Goal: Information Seeking & Learning: Learn about a topic

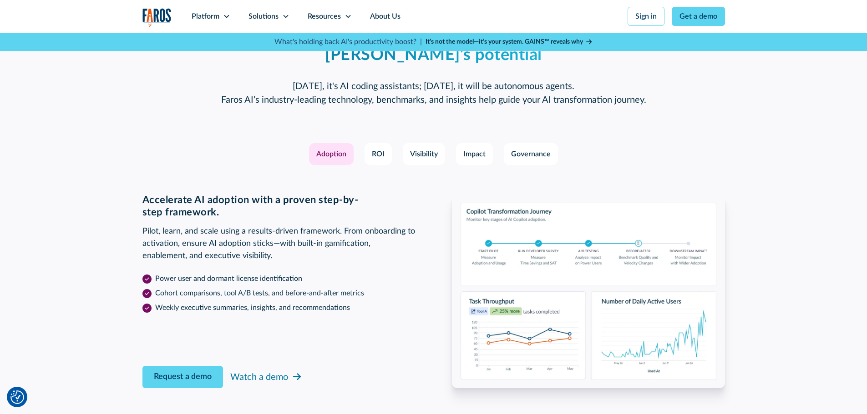
scroll to position [1319, 0]
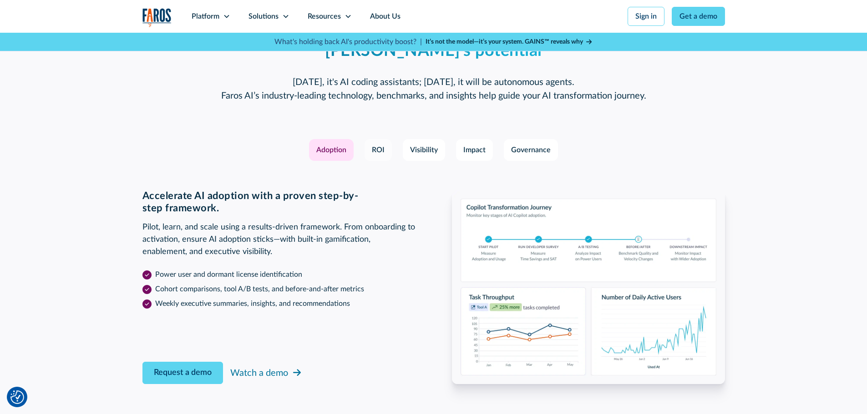
click at [378, 154] on div "ROI" at bounding box center [378, 150] width 13 height 11
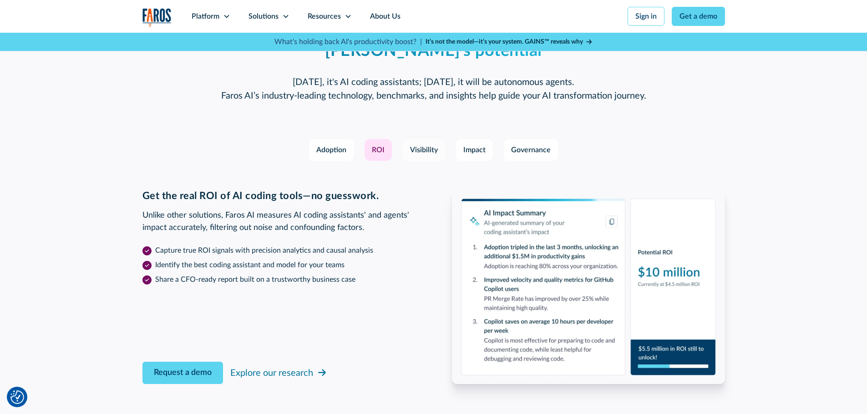
click at [418, 151] on div "Visibility" at bounding box center [424, 150] width 28 height 11
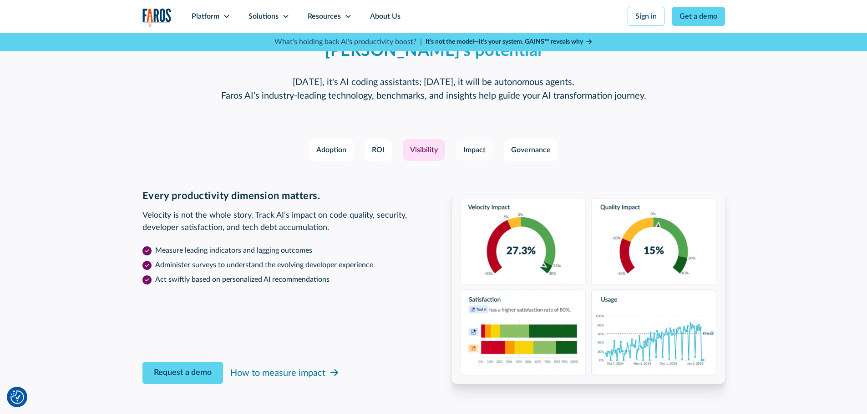
click at [473, 146] on div "Impact" at bounding box center [474, 150] width 22 height 11
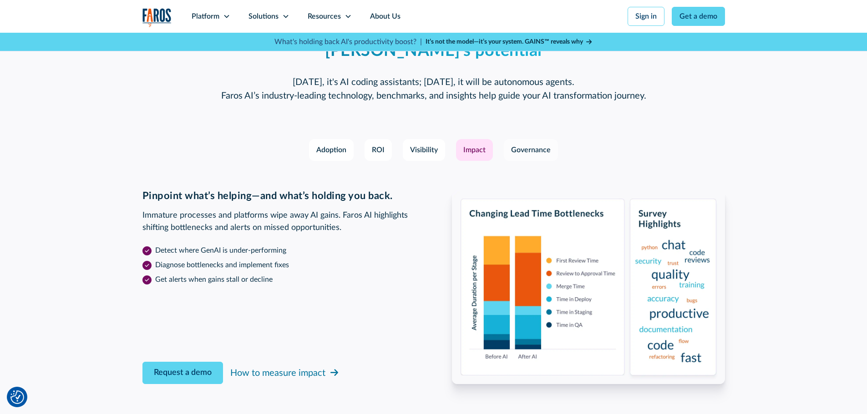
click at [520, 147] on div "Governance" at bounding box center [531, 150] width 40 height 11
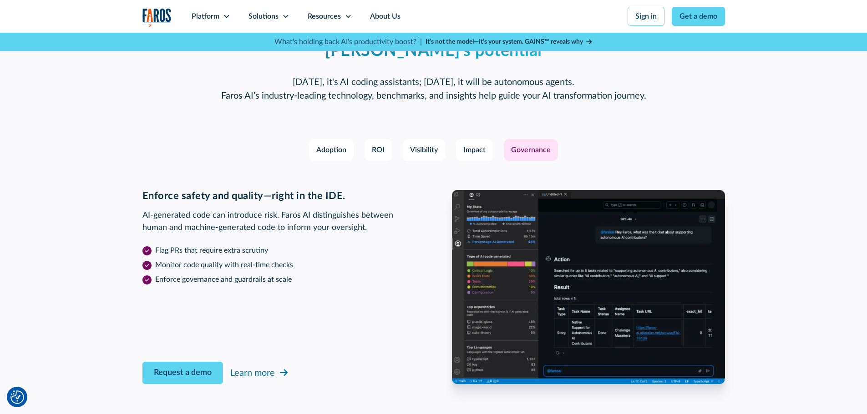
click at [517, 308] on img at bounding box center [588, 287] width 273 height 194
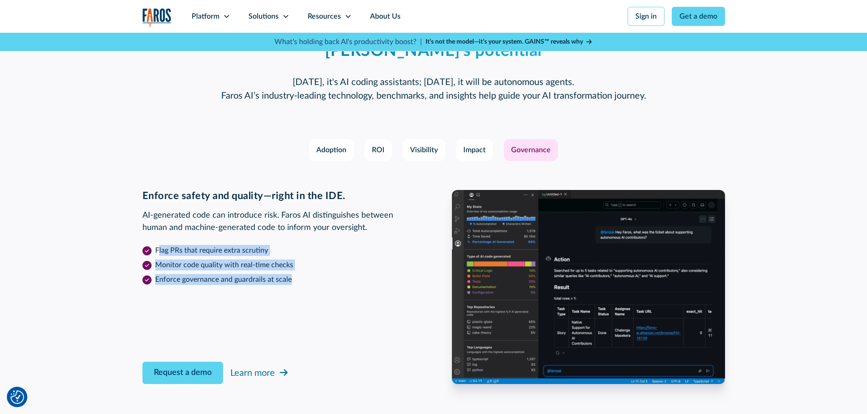
drag, startPoint x: 159, startPoint y: 249, endPoint x: 293, endPoint y: 273, distance: 136.4
click at [293, 273] on ul "Flag PRs that require extra scrutiny Monitor code quality with real-time checks…" at bounding box center [278, 264] width 273 height 44
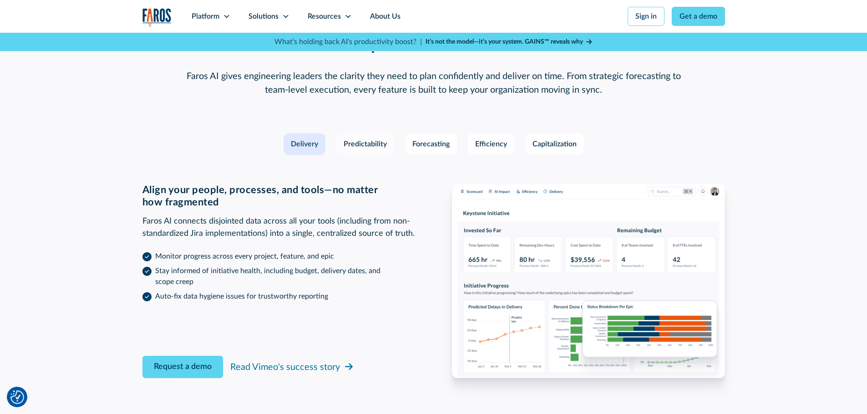
click at [359, 139] on div "Predictability" at bounding box center [364, 144] width 43 height 11
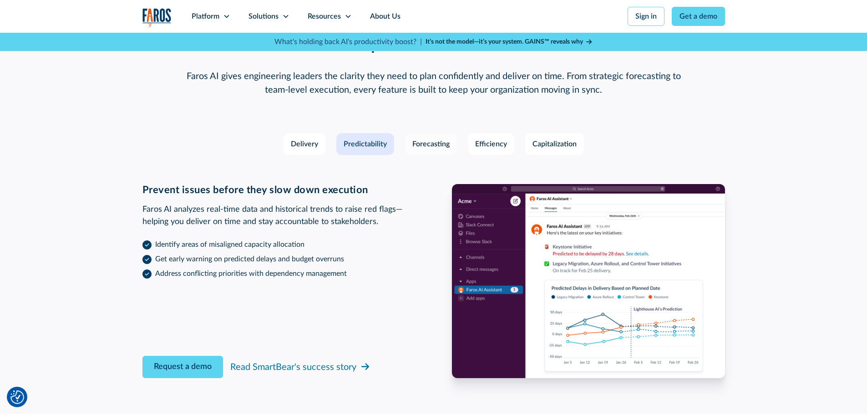
click at [419, 139] on div "Forecasting" at bounding box center [430, 144] width 37 height 11
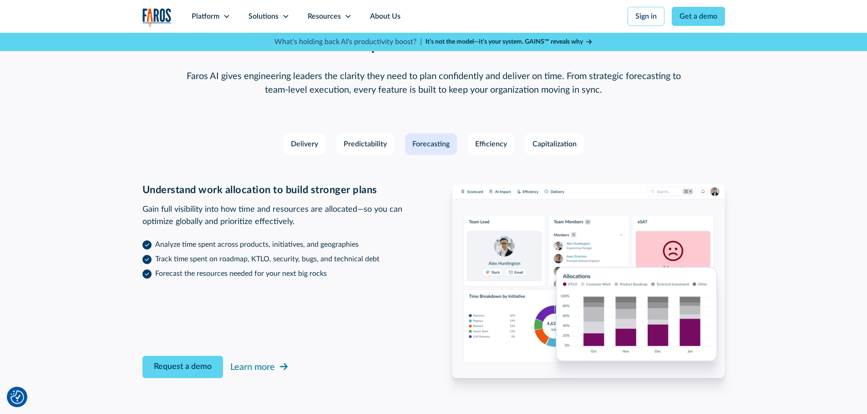
click at [534, 320] on img at bounding box center [588, 281] width 273 height 194
click at [472, 133] on link "Efficiency" at bounding box center [491, 144] width 46 height 22
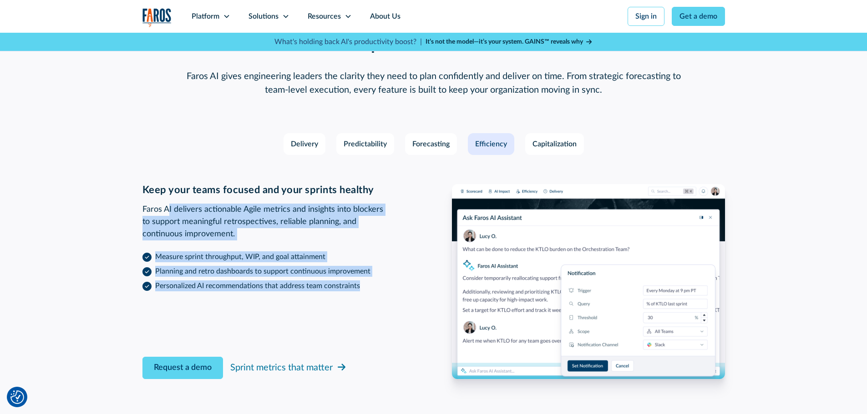
drag, startPoint x: 169, startPoint y: 199, endPoint x: 394, endPoint y: 272, distance: 236.2
click at [394, 272] on div "Keep your teams focused and your sprints healthy Faros AI delivers actionable A…" at bounding box center [278, 237] width 273 height 107
click at [561, 139] on div "Capitalization" at bounding box center [554, 144] width 44 height 11
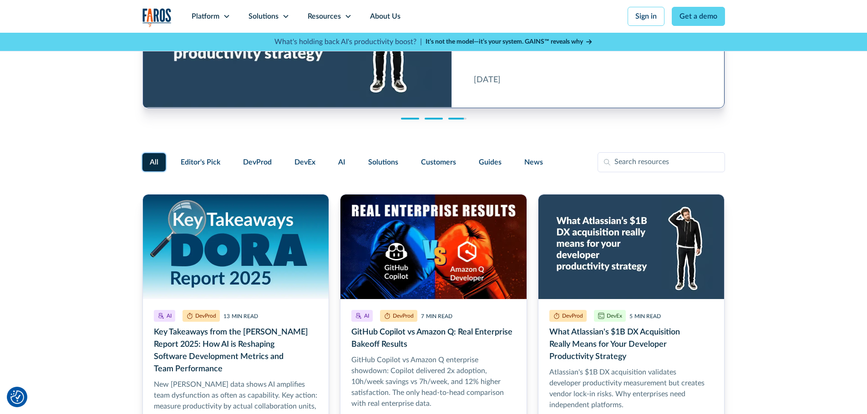
scroll to position [136, 0]
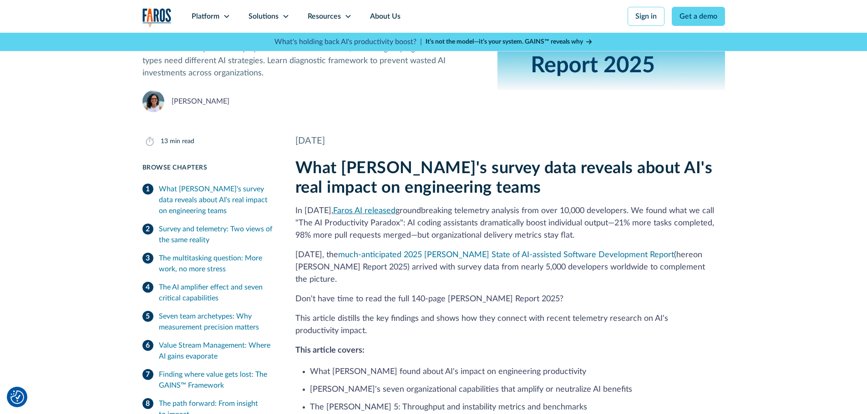
click at [373, 211] on link "Faros AI released" at bounding box center [364, 211] width 62 height 8
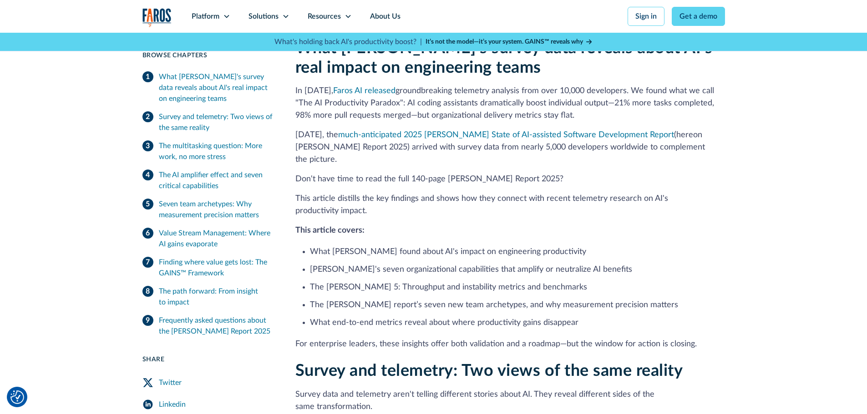
scroll to position [273, 0]
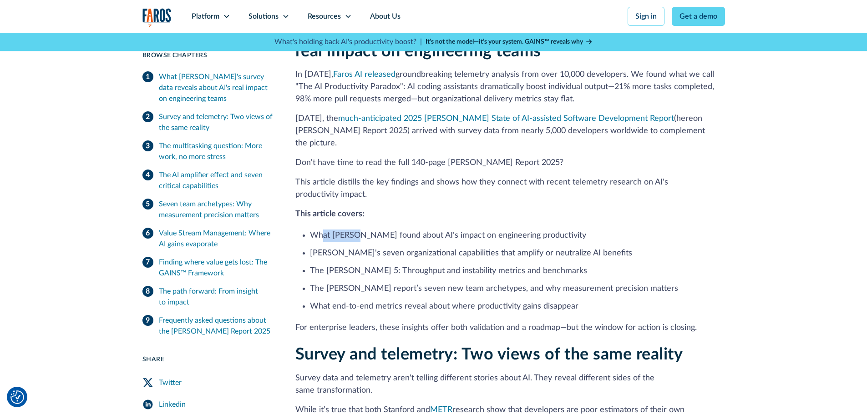
drag, startPoint x: 323, startPoint y: 221, endPoint x: 360, endPoint y: 220, distance: 37.8
click at [360, 230] on li "What DORA found about AI's impact on engineering productivity" at bounding box center [517, 236] width 415 height 12
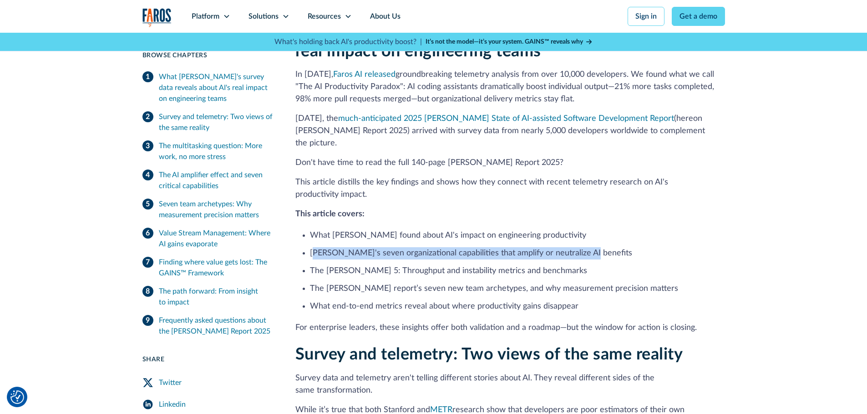
drag, startPoint x: 315, startPoint y: 240, endPoint x: 593, endPoint y: 243, distance: 278.0
click at [593, 247] on li "DORA's seven organizational capabilities that amplify or neutralize AI benefits" at bounding box center [517, 253] width 415 height 12
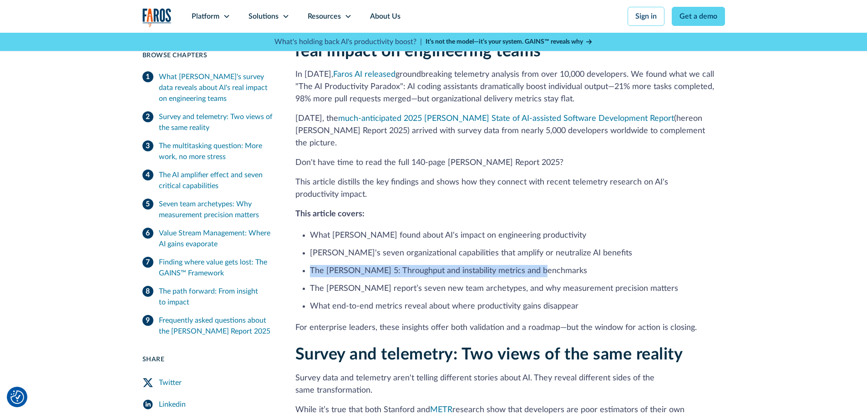
drag, startPoint x: 305, startPoint y: 257, endPoint x: 545, endPoint y: 255, distance: 239.3
click at [545, 255] on ul "What DORA found about AI's impact on engineering productivity DORA's seven orga…" at bounding box center [509, 270] width 429 height 85
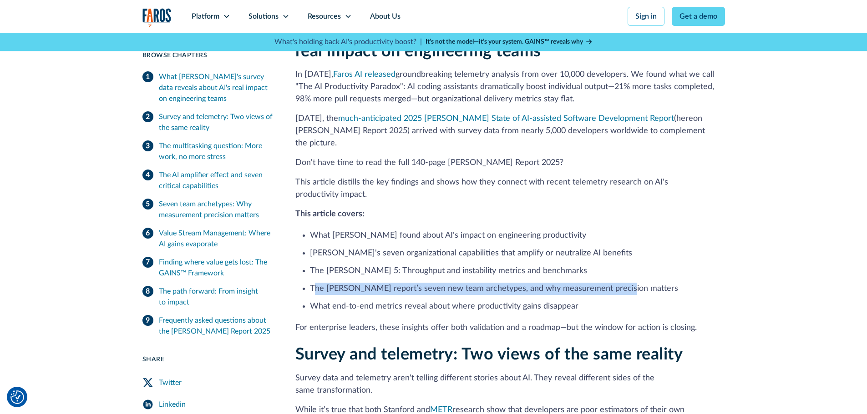
drag, startPoint x: 313, startPoint y: 273, endPoint x: 621, endPoint y: 277, distance: 307.1
click at [621, 283] on li "The DORA report’s seven new team archetypes, and why measurement precision matt…" at bounding box center [517, 289] width 415 height 12
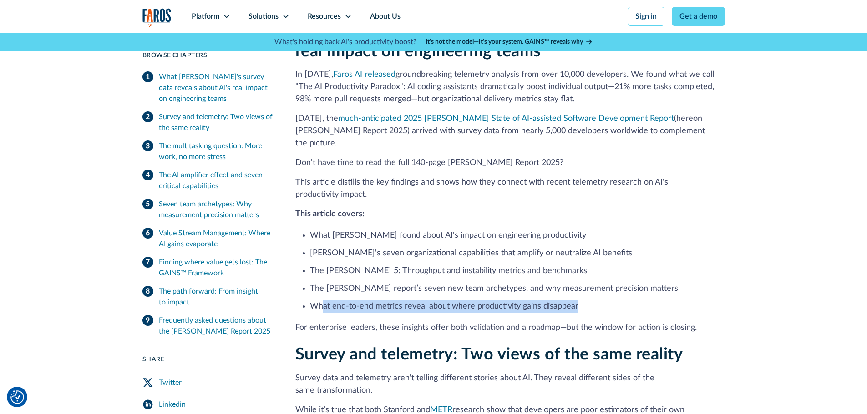
drag, startPoint x: 322, startPoint y: 296, endPoint x: 586, endPoint y: 290, distance: 264.4
click at [586, 301] on li "What end-to-end metrics reveal about where productivity gains disappear" at bounding box center [517, 307] width 415 height 12
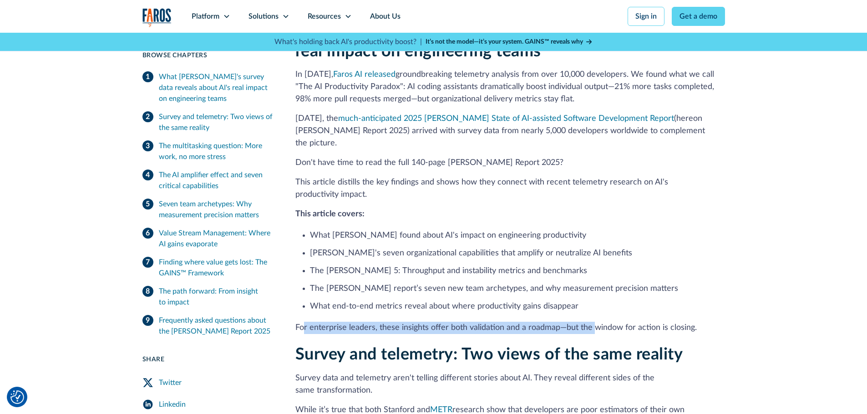
drag, startPoint x: 303, startPoint y: 310, endPoint x: 591, endPoint y: 307, distance: 288.0
click at [591, 307] on div "What DORA's survey data reveals about AI's real impact on engineering teams In …" at bounding box center [509, 178] width 429 height 312
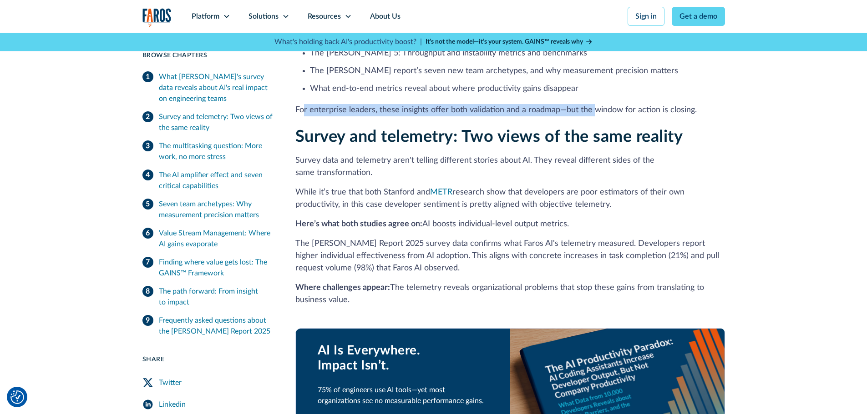
scroll to position [500, 0]
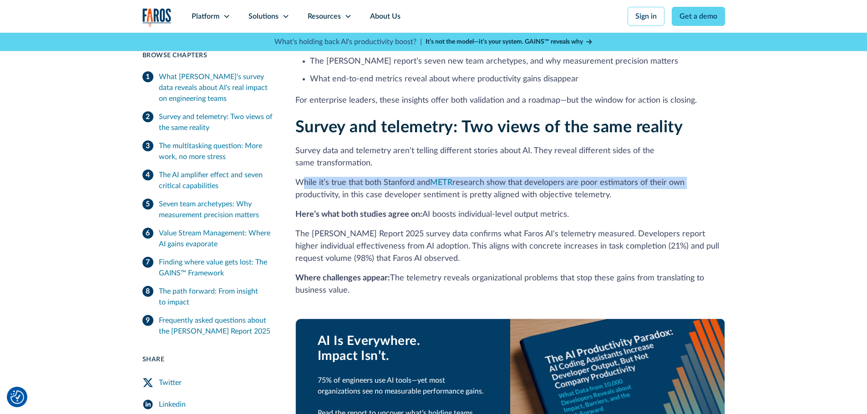
drag, startPoint x: 300, startPoint y: 172, endPoint x: 694, endPoint y: 166, distance: 394.5
click at [694, 177] on p "While it’s true that both Stanford and METR research show that developers are p…" at bounding box center [509, 189] width 429 height 25
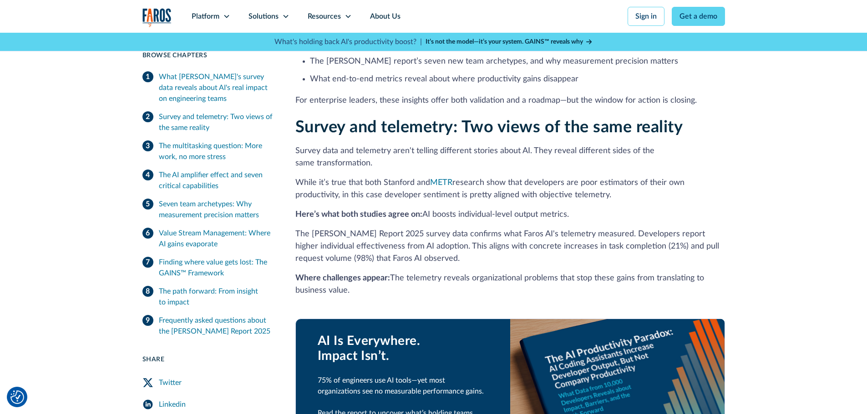
click at [316, 182] on p "While it’s true that both Stanford and METR research show that developers are p…" at bounding box center [509, 189] width 429 height 25
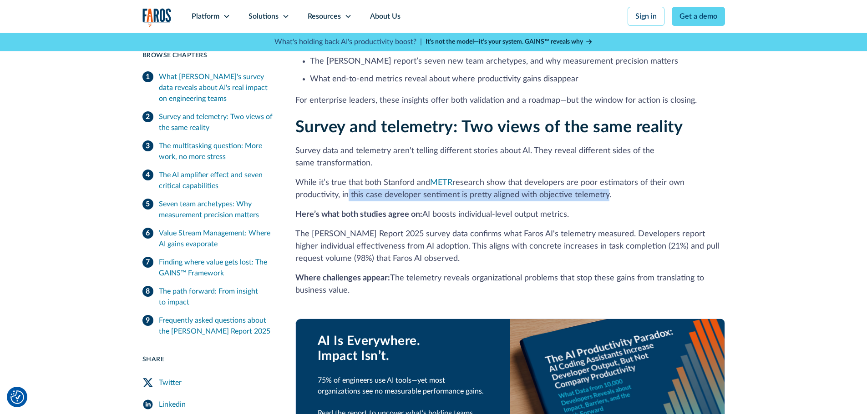
drag, startPoint x: 344, startPoint y: 183, endPoint x: 602, endPoint y: 181, distance: 258.0
click at [602, 181] on p "While it’s true that both Stanford and METR research show that developers are p…" at bounding box center [509, 189] width 429 height 25
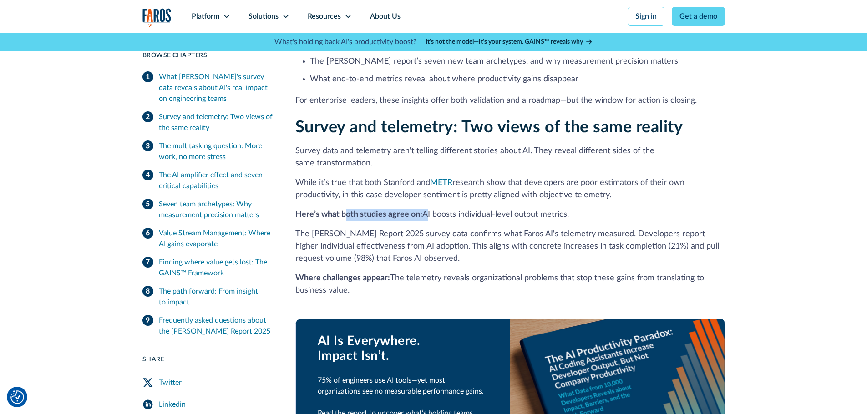
drag, startPoint x: 344, startPoint y: 204, endPoint x: 423, endPoint y: 203, distance: 79.2
click at [423, 209] on p "Here’s what both studies agree on: AI boosts individual-level output metrics." at bounding box center [509, 215] width 429 height 12
click at [309, 228] on p "The DORA Report 2025 survey data confirms what Faros AI's telemetry measured. D…" at bounding box center [509, 246] width 429 height 37
drag, startPoint x: 300, startPoint y: 202, endPoint x: 421, endPoint y: 200, distance: 120.6
click at [421, 209] on p "Here’s what both studies agree on: AI boosts individual-level output metrics." at bounding box center [509, 215] width 429 height 12
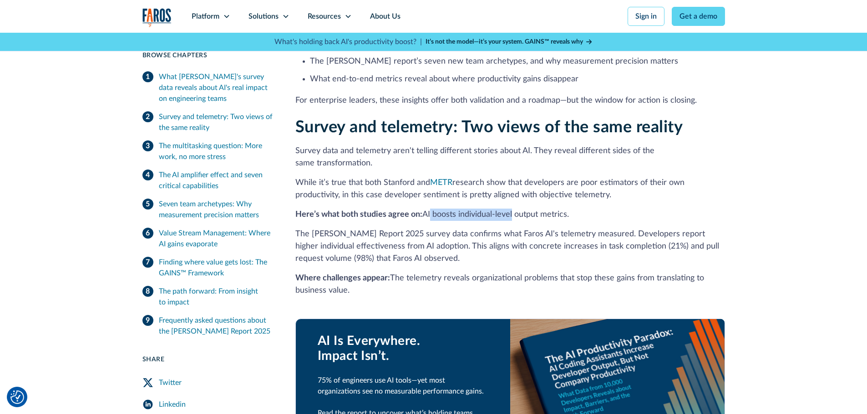
drag, startPoint x: 428, startPoint y: 200, endPoint x: 510, endPoint y: 201, distance: 82.3
click at [510, 209] on p "Here’s what both studies agree on: AI boosts individual-level output metrics." at bounding box center [509, 215] width 429 height 12
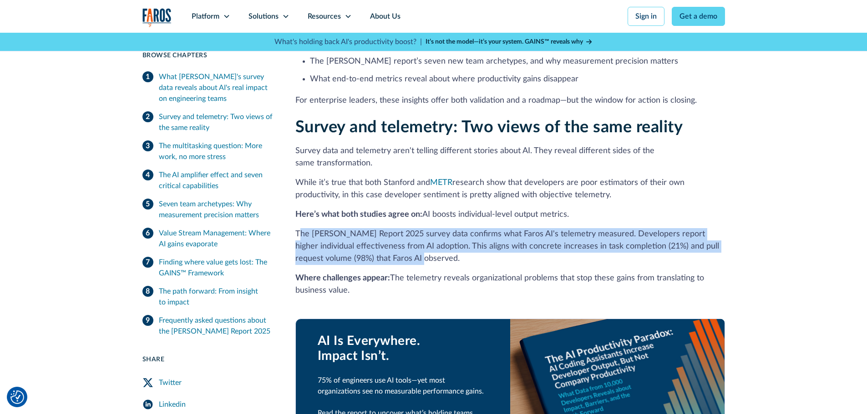
drag, startPoint x: 340, startPoint y: 219, endPoint x: 419, endPoint y: 241, distance: 82.7
click at [419, 241] on p "The DORA Report 2025 survey data confirms what Faros AI's telemetry measured. D…" at bounding box center [509, 246] width 429 height 37
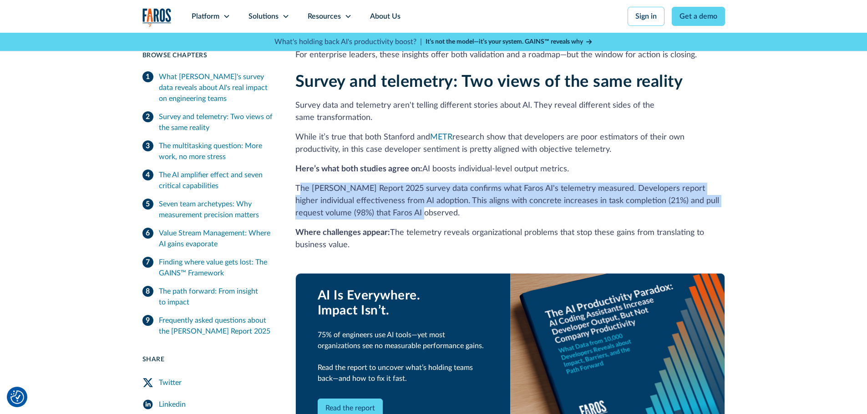
drag, startPoint x: 364, startPoint y: 236, endPoint x: 294, endPoint y: 93, distance: 158.9
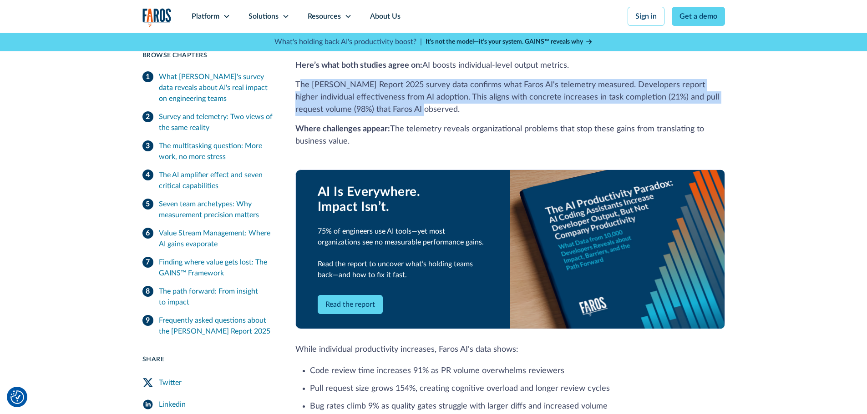
scroll to position [682, 0]
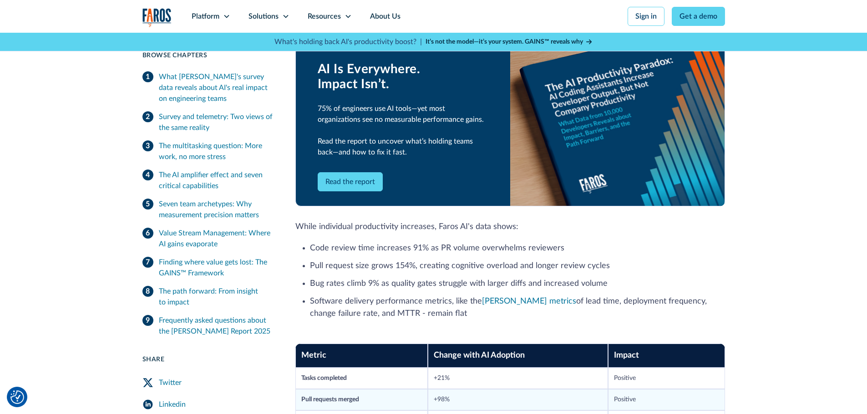
scroll to position [773, 0]
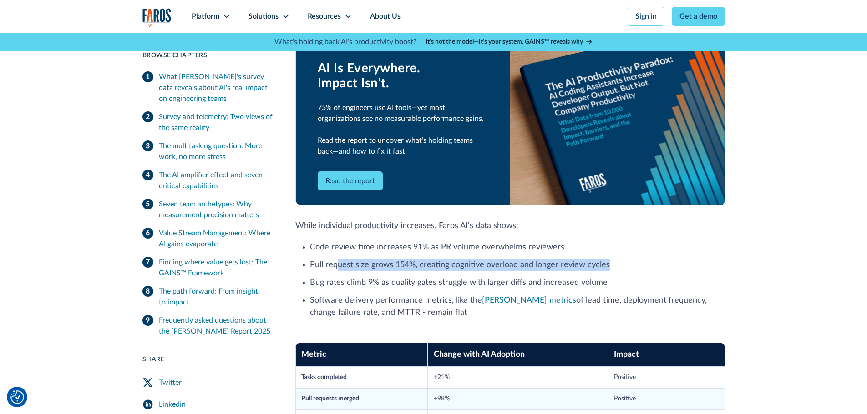
drag, startPoint x: 382, startPoint y: 250, endPoint x: 604, endPoint y: 254, distance: 221.6
click at [604, 259] on li "Pull request size grows 154%, creating cognitive overload and longer review cyc…" at bounding box center [517, 265] width 415 height 12
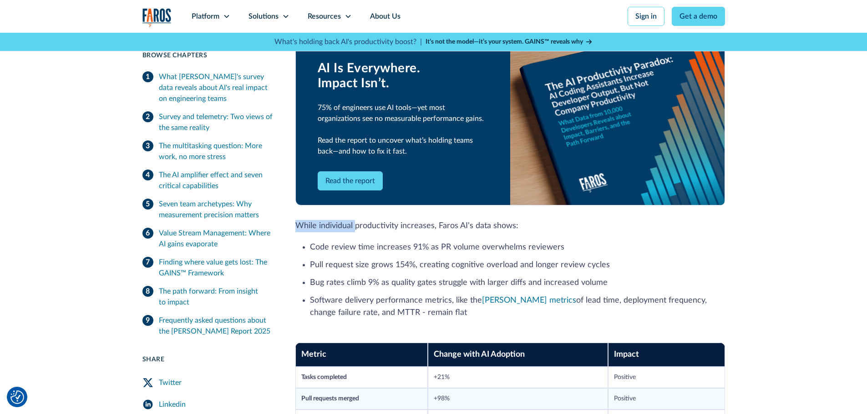
drag, startPoint x: 296, startPoint y: 214, endPoint x: 354, endPoint y: 214, distance: 57.8
click at [354, 220] on p "While individual productivity increases, Faros AI's data shows:" at bounding box center [509, 226] width 429 height 12
drag, startPoint x: 317, startPoint y: 252, endPoint x: 313, endPoint y: 256, distance: 5.1
click at [313, 259] on li "Pull request size grows 154%, creating cognitive overload and longer review cyc…" at bounding box center [517, 265] width 415 height 12
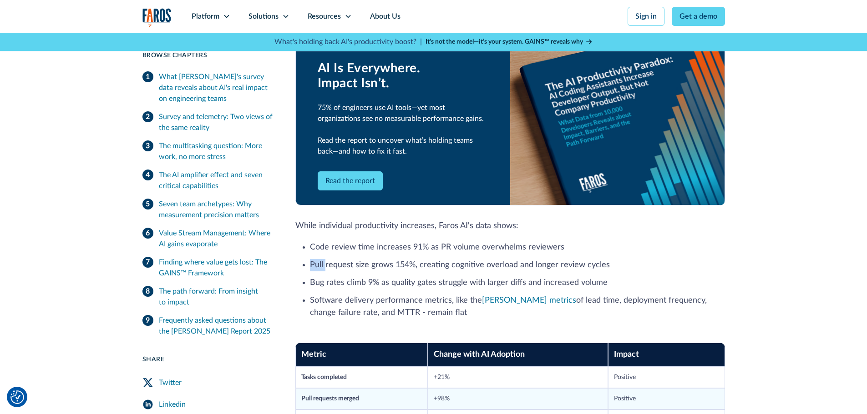
click at [313, 259] on li "Pull request size grows 154%, creating cognitive overload and longer review cyc…" at bounding box center [517, 265] width 415 height 12
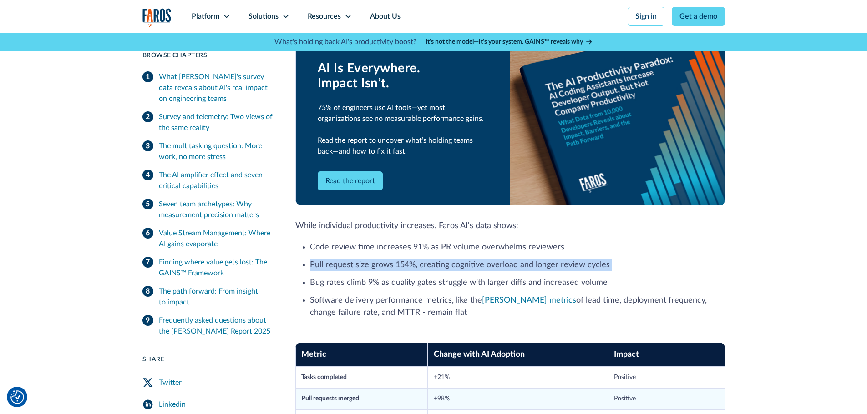
click at [313, 259] on li "Pull request size grows 154%, creating cognitive overload and longer review cyc…" at bounding box center [517, 265] width 415 height 12
click at [314, 259] on li "Pull request size grows 154%, creating cognitive overload and longer review cyc…" at bounding box center [517, 265] width 415 height 12
drag, startPoint x: 315, startPoint y: 255, endPoint x: 439, endPoint y: 252, distance: 124.7
click at [439, 259] on li "Pull request size grows 154%, creating cognitive overload and longer review cyc…" at bounding box center [517, 265] width 415 height 12
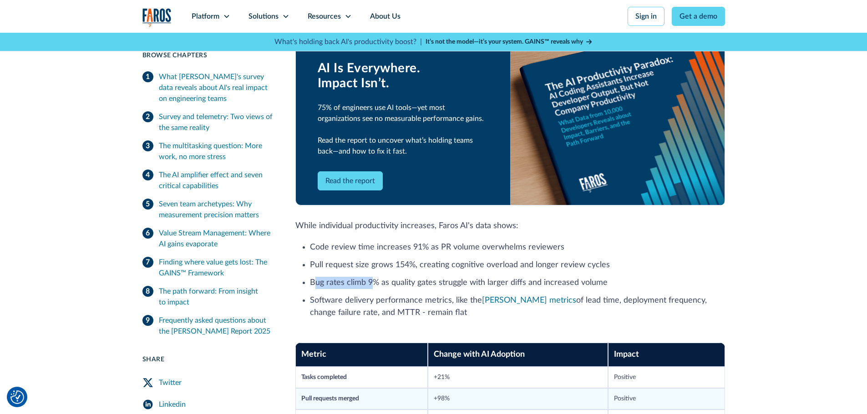
drag, startPoint x: 317, startPoint y: 272, endPoint x: 372, endPoint y: 268, distance: 55.7
click at [372, 277] on li "Bug rates climb 9% as quality gates struggle with larger diffs and increased vo…" at bounding box center [517, 283] width 415 height 12
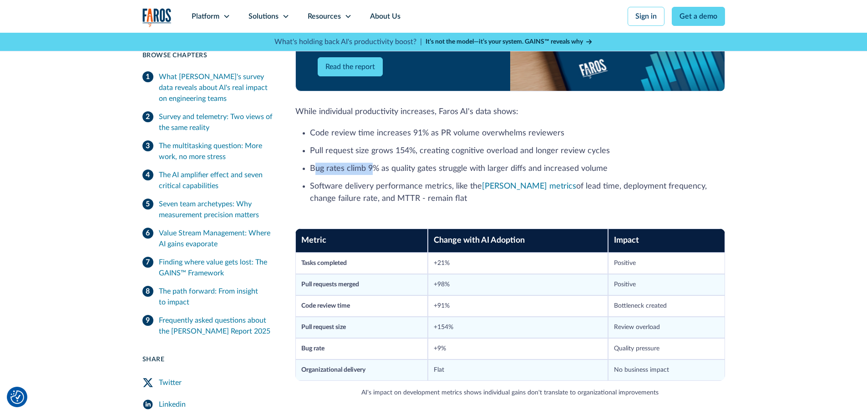
scroll to position [910, 0]
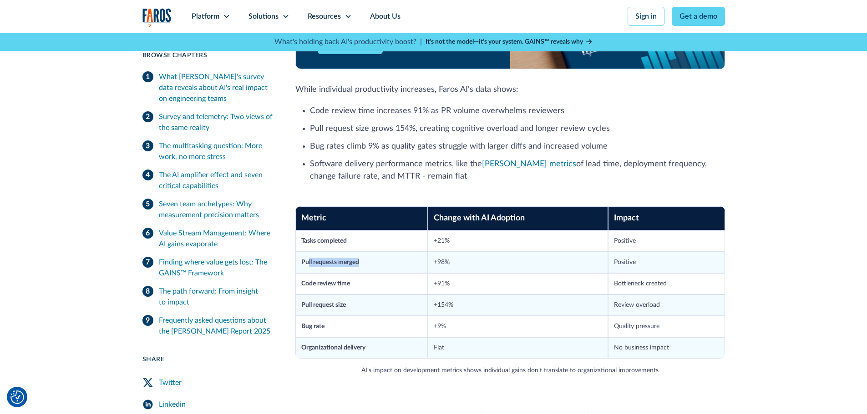
drag, startPoint x: 308, startPoint y: 252, endPoint x: 370, endPoint y: 252, distance: 62.8
click at [370, 252] on td "Pull requests merged" at bounding box center [361, 262] width 133 height 21
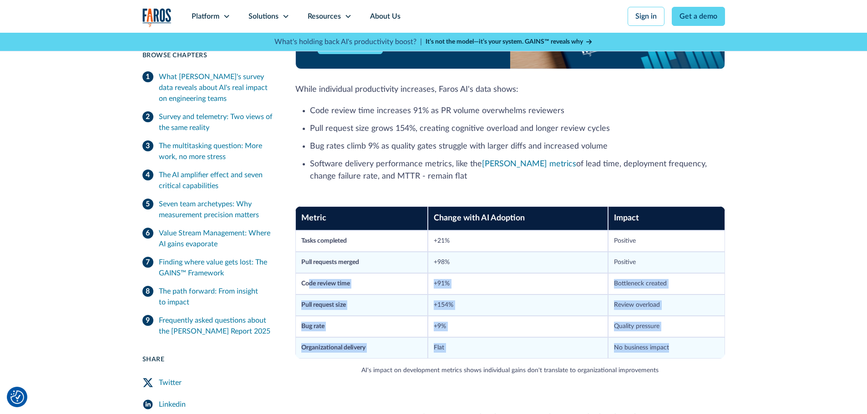
drag, startPoint x: 308, startPoint y: 272, endPoint x: 684, endPoint y: 329, distance: 380.5
click at [684, 329] on tbody "Tasks completed +21% Positive Pull requests merged +98% Positive Code review ti…" at bounding box center [509, 295] width 429 height 128
click at [678, 338] on td "No business impact" at bounding box center [666, 348] width 117 height 21
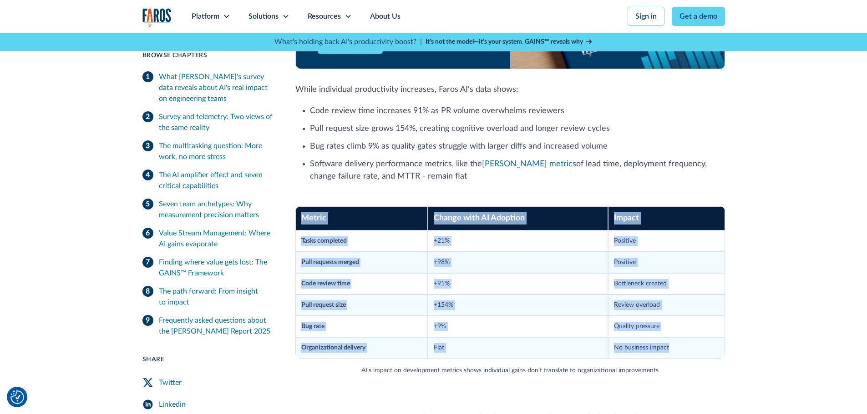
drag, startPoint x: 677, startPoint y: 337, endPoint x: 304, endPoint y: 209, distance: 393.8
click at [304, 209] on table "Metric Change with AI Adoption Impact Tasks completed +21% Positive Pull reques…" at bounding box center [509, 283] width 429 height 152
click at [304, 209] on th "Metric" at bounding box center [361, 219] width 133 height 24
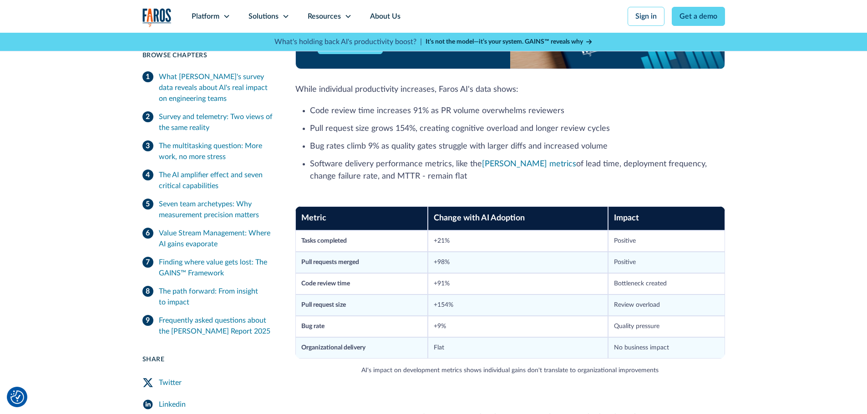
click at [411, 342] on td "Organizational delivery" at bounding box center [361, 348] width 133 height 21
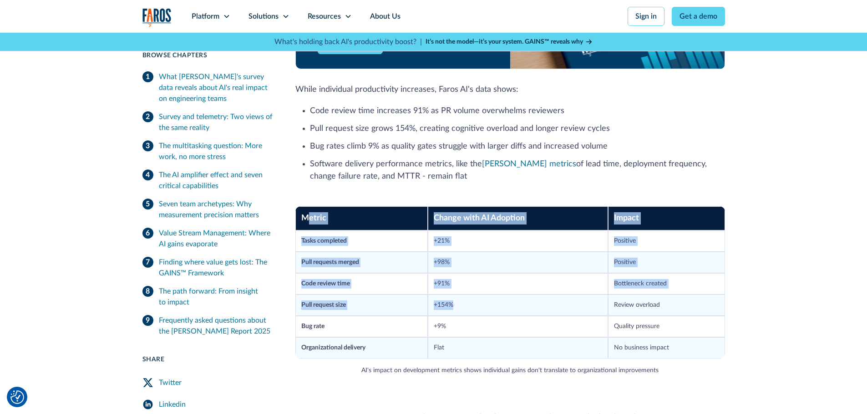
drag, startPoint x: 307, startPoint y: 205, endPoint x: 594, endPoint y: 285, distance: 298.0
click at [593, 284] on table "Metric Change with AI Adoption Impact Tasks completed +21% Positive Pull reques…" at bounding box center [509, 283] width 429 height 152
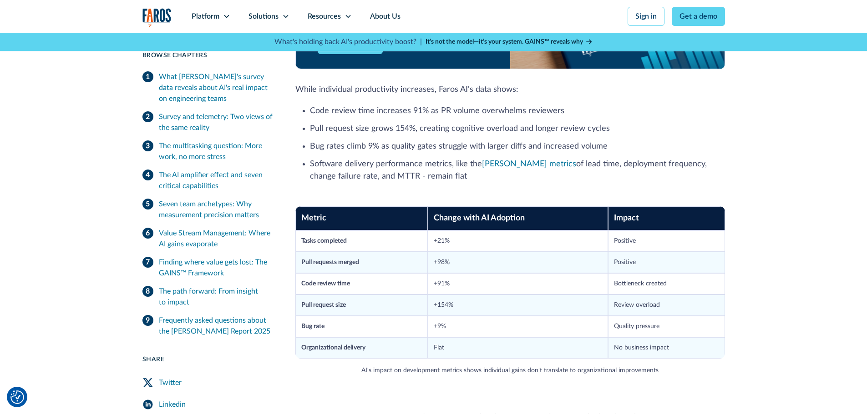
drag, startPoint x: 677, startPoint y: 338, endPoint x: 673, endPoint y: 337, distance: 4.6
click at [677, 338] on td "No business impact" at bounding box center [666, 348] width 117 height 21
